Goal: Complete application form

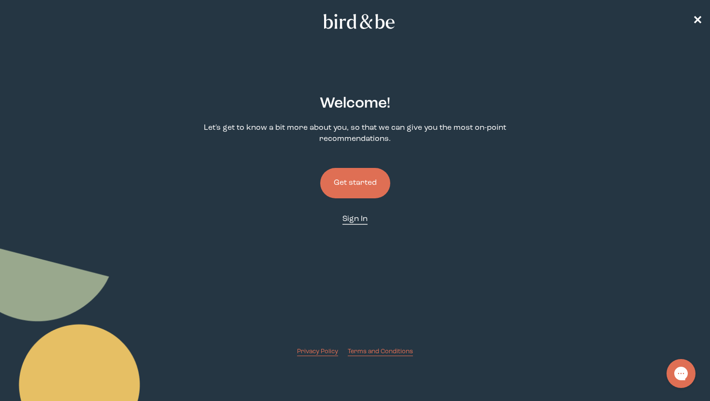
click at [350, 217] on span "Sign In" at bounding box center [355, 219] width 25 height 8
click at [364, 171] on button "Get started" at bounding box center [355, 183] width 70 height 30
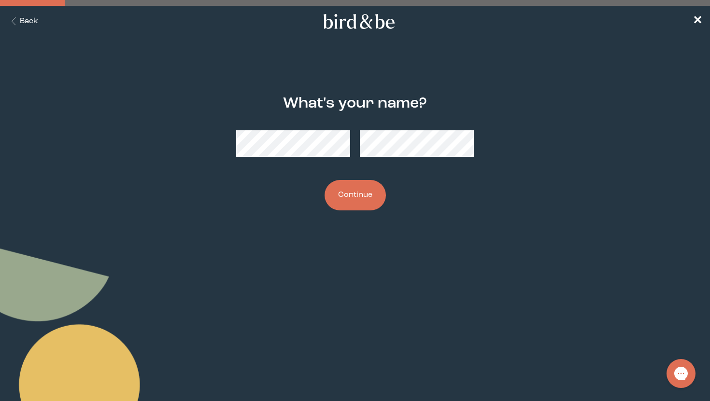
click at [366, 197] on button "Continue" at bounding box center [355, 195] width 61 height 30
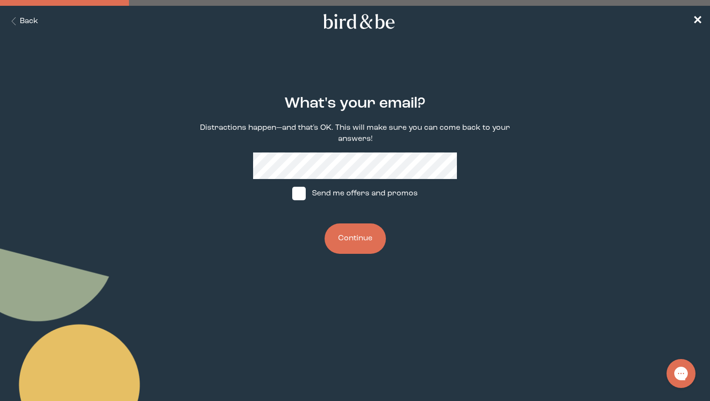
click at [361, 233] on button "Continue" at bounding box center [355, 239] width 61 height 30
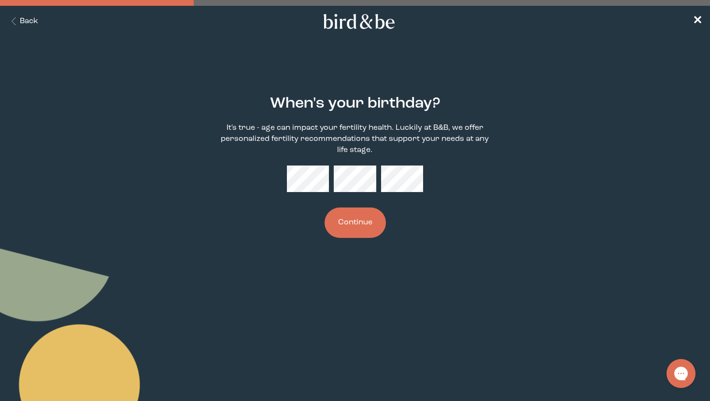
click at [371, 224] on button "Continue" at bounding box center [355, 223] width 61 height 30
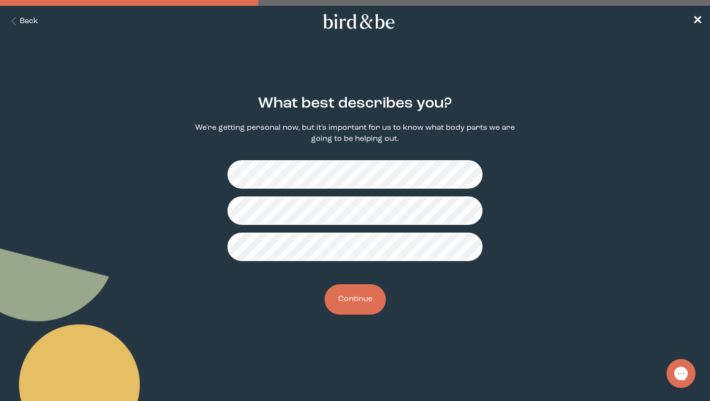
click at [363, 286] on button "Continue" at bounding box center [355, 300] width 61 height 30
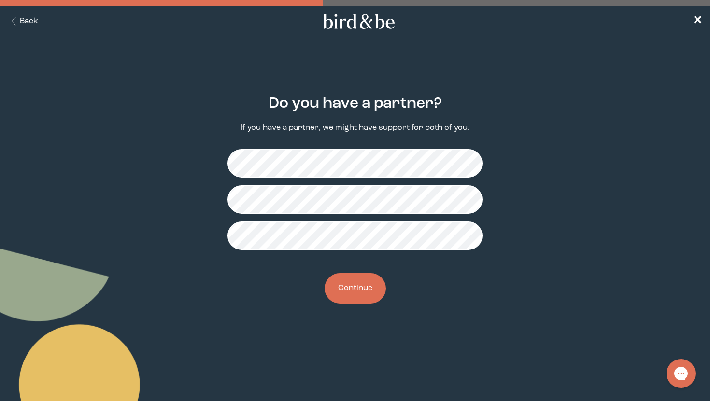
click at [360, 297] on button "Continue" at bounding box center [355, 288] width 61 height 30
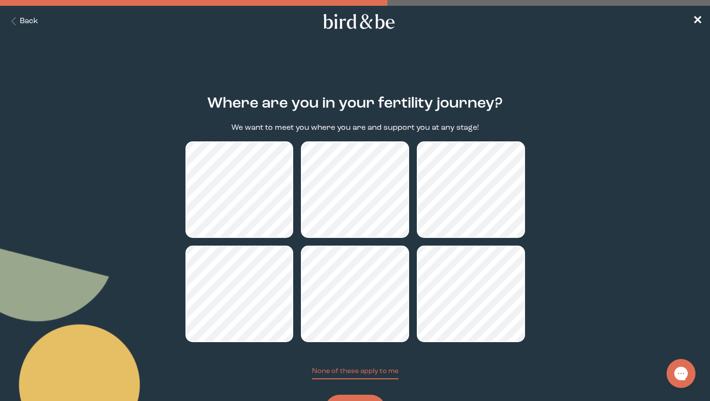
scroll to position [48, 0]
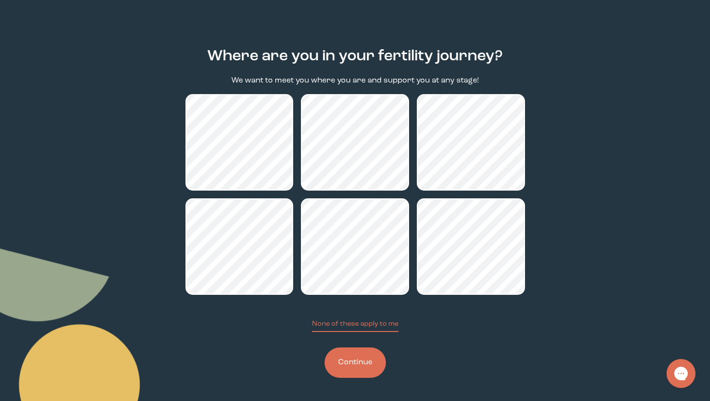
click at [361, 358] on button "Continue" at bounding box center [355, 363] width 61 height 30
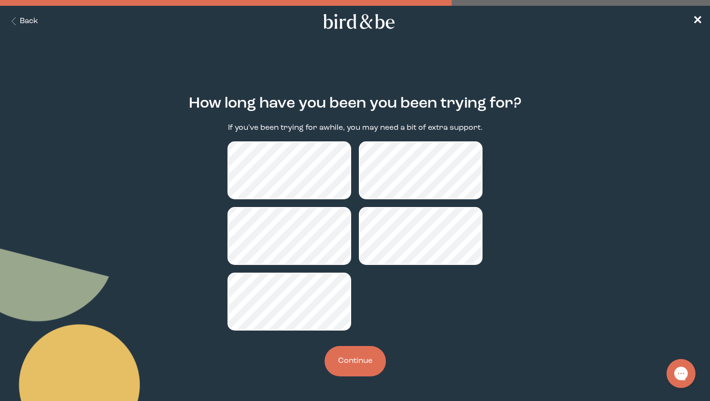
click at [361, 350] on button "Continue" at bounding box center [355, 361] width 61 height 30
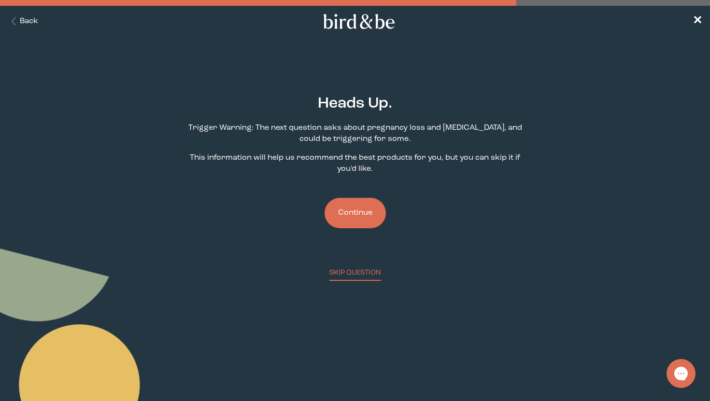
click at [366, 218] on button "Continue" at bounding box center [355, 213] width 61 height 30
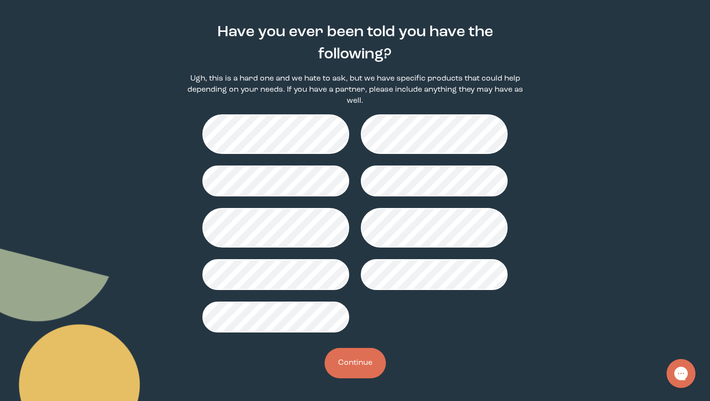
scroll to position [72, 0]
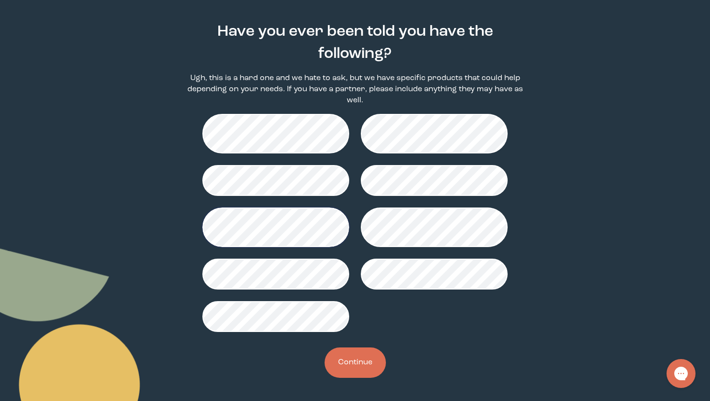
click at [355, 359] on button "Continue" at bounding box center [355, 363] width 61 height 30
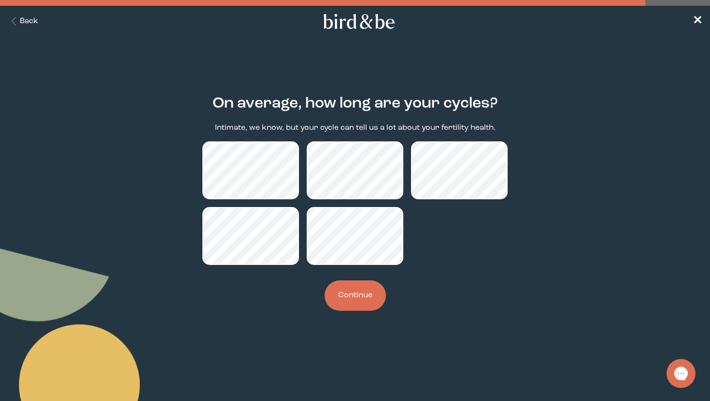
click at [358, 305] on button "Continue" at bounding box center [355, 296] width 61 height 30
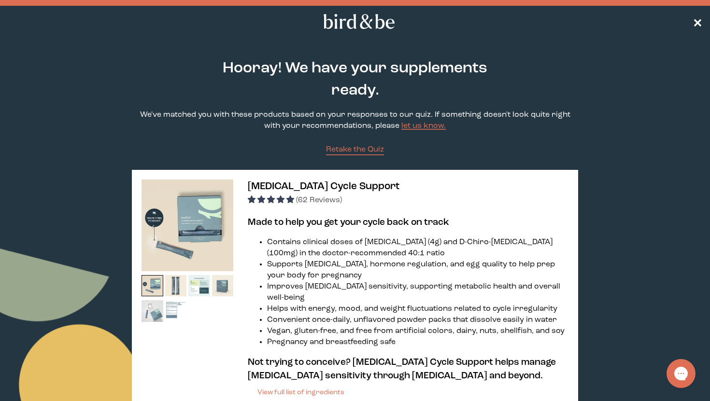
click at [695, 17] on span "✕" at bounding box center [698, 22] width 10 height 12
